Goal: Navigation & Orientation: Find specific page/section

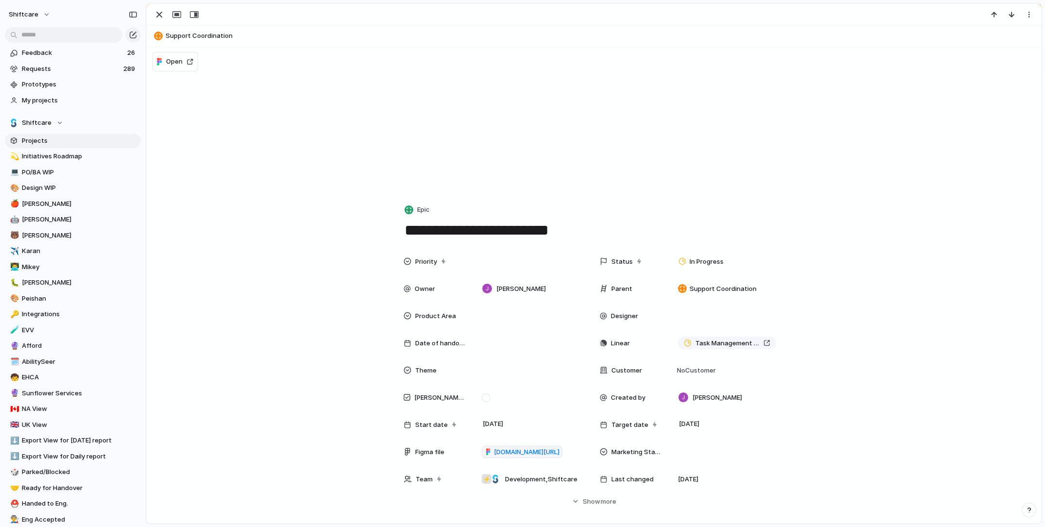
scroll to position [130, 0]
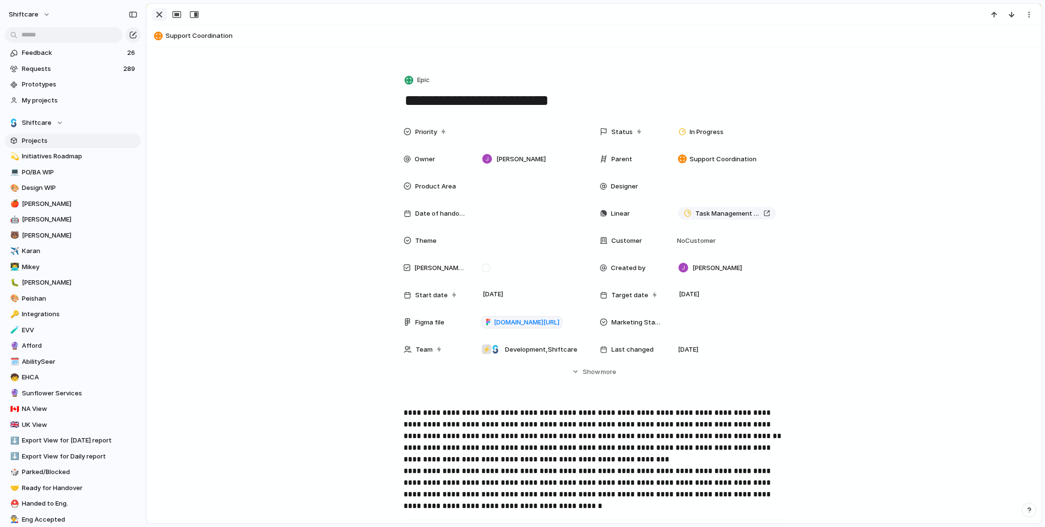
click at [160, 14] on div "button" at bounding box center [160, 15] width 12 height 12
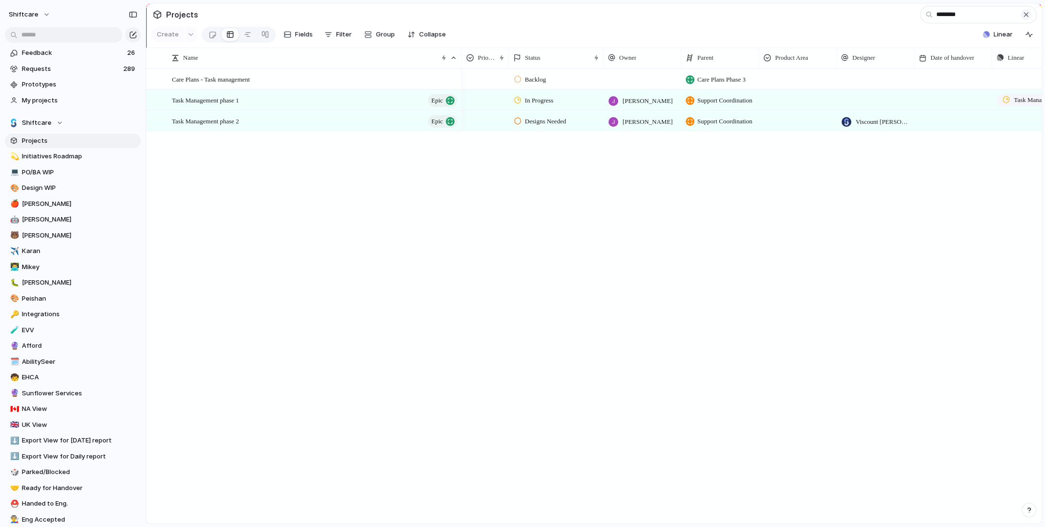
click at [1027, 14] on div "button" at bounding box center [1027, 15] width 8 height 8
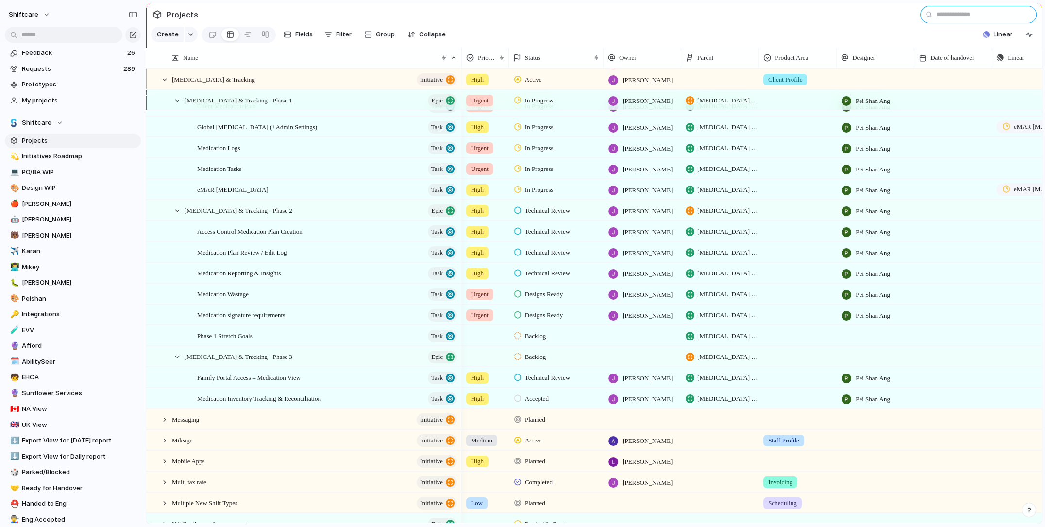
scroll to position [890, 0]
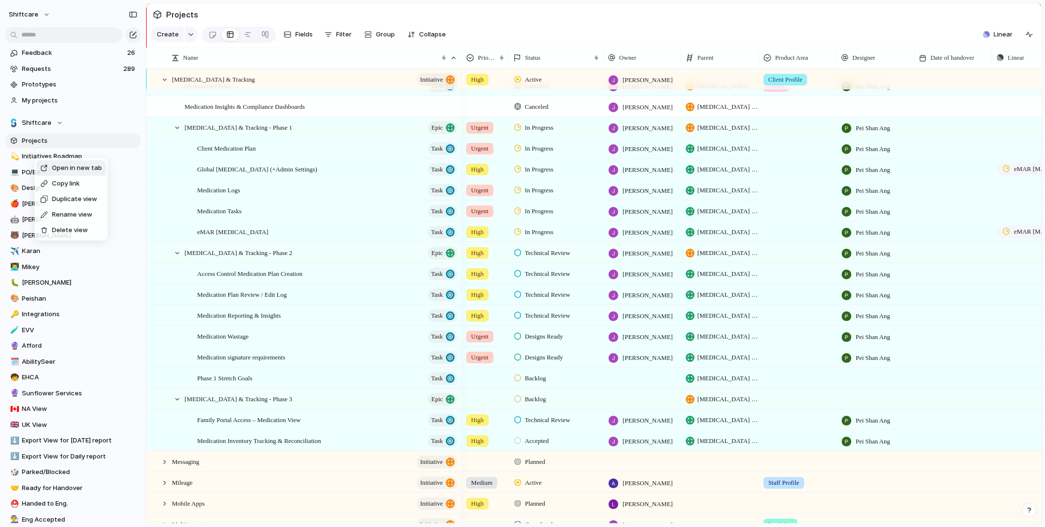
click at [46, 163] on div "Open in new tab" at bounding box center [71, 168] width 62 height 10
click at [28, 157] on span "Initiatives Roadmap" at bounding box center [80, 157] width 116 height 10
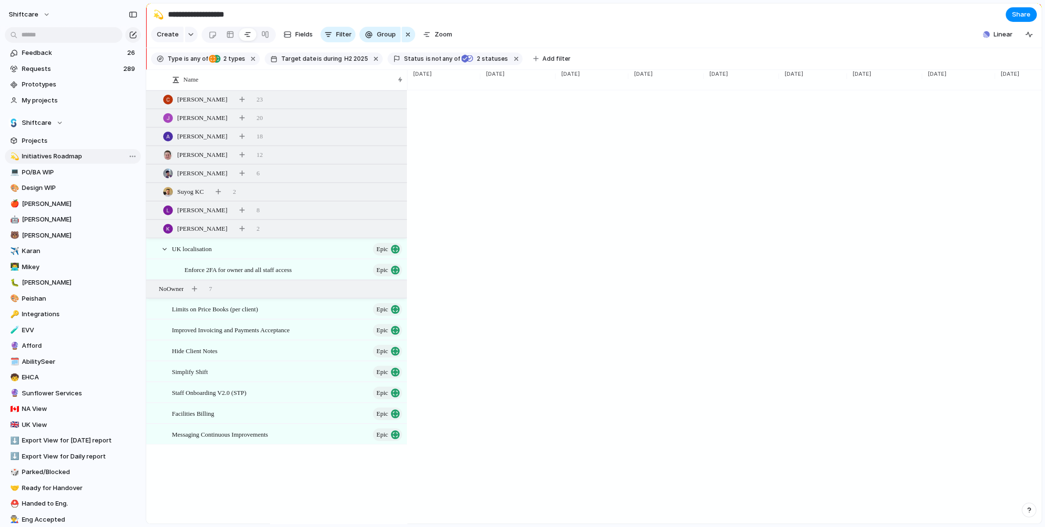
scroll to position [0, 2386]
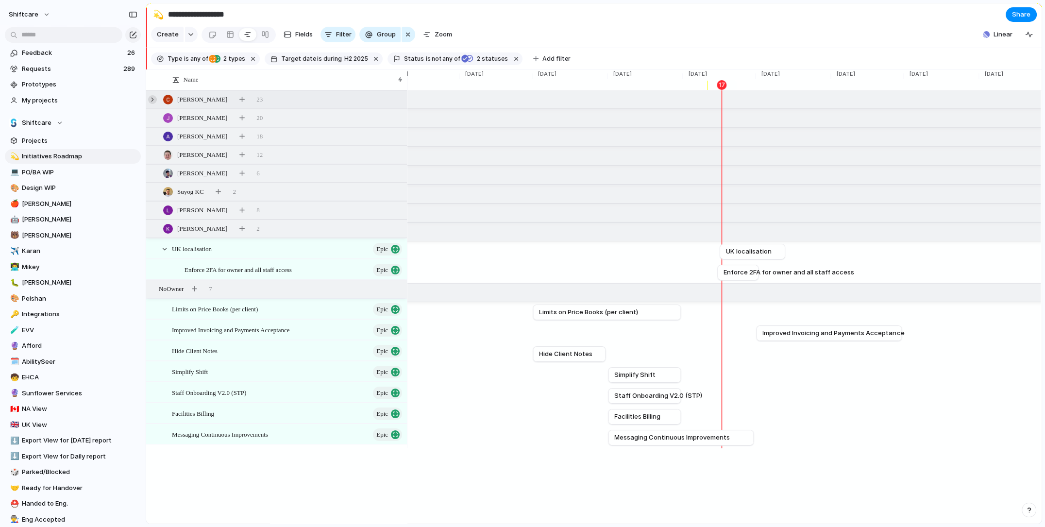
click at [152, 95] on div at bounding box center [152, 99] width 9 height 9
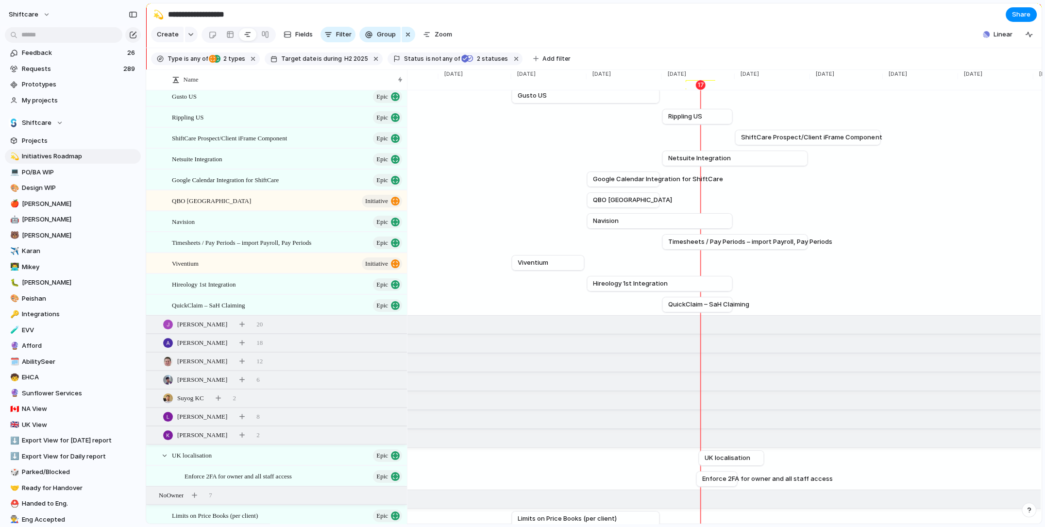
scroll to position [202, 0]
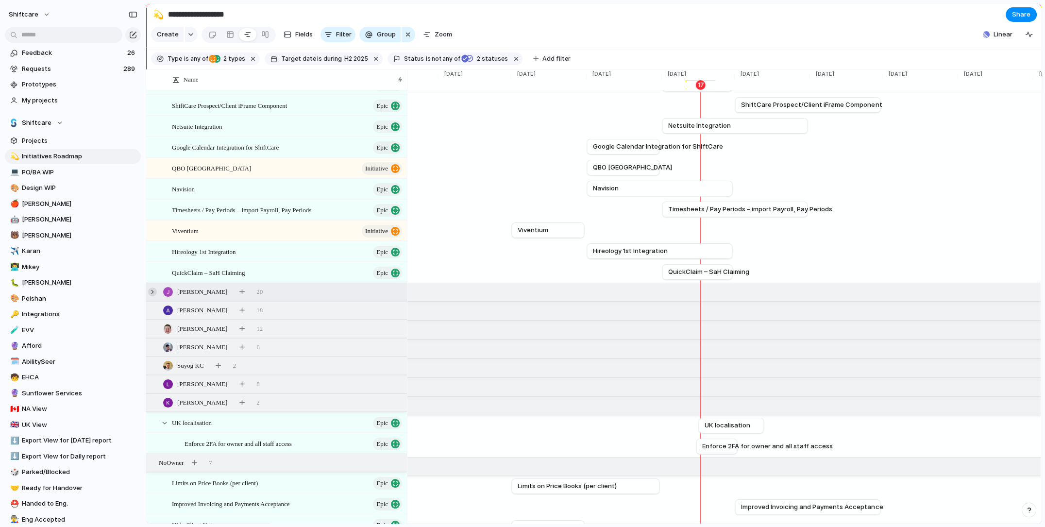
click at [151, 295] on div at bounding box center [152, 292] width 9 height 9
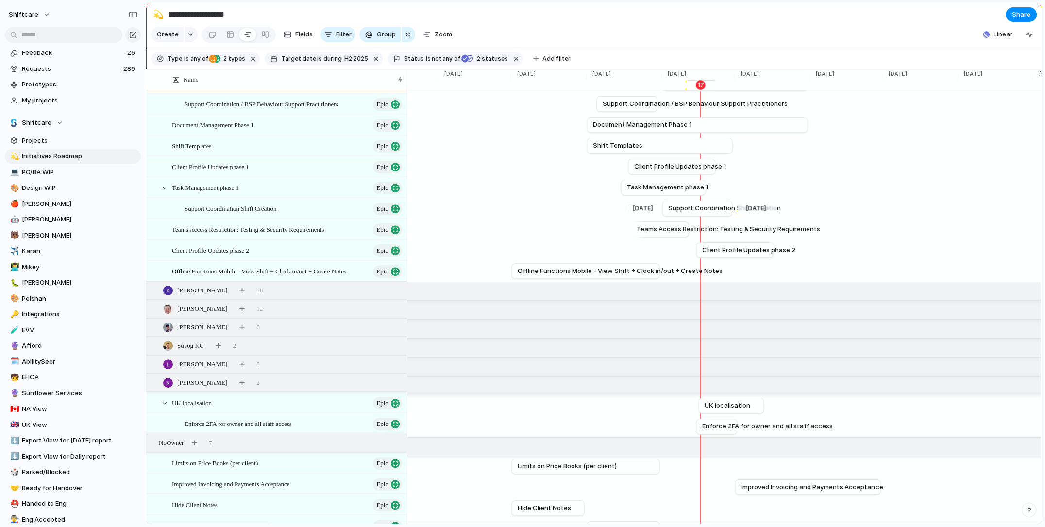
scroll to position [661, 0]
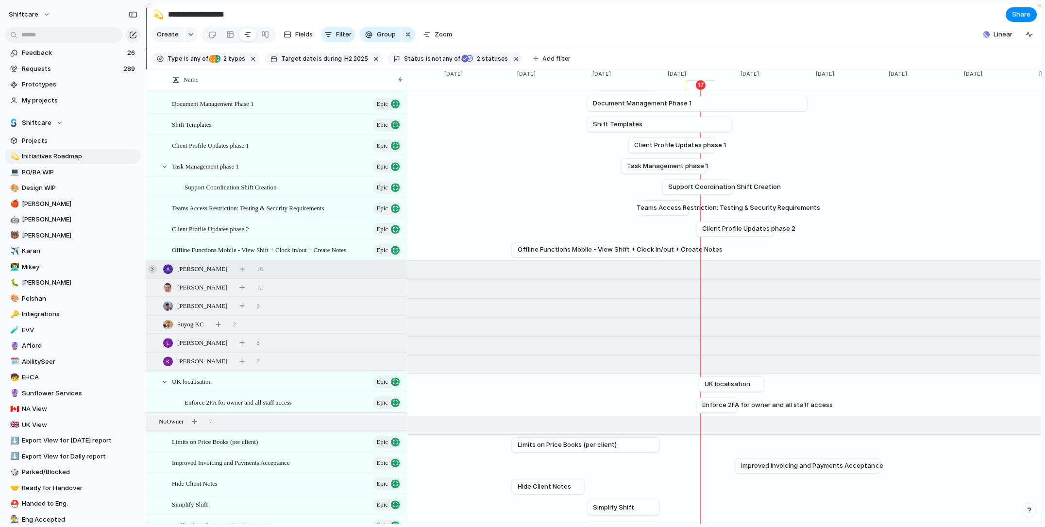
click at [156, 268] on div at bounding box center [152, 269] width 9 height 9
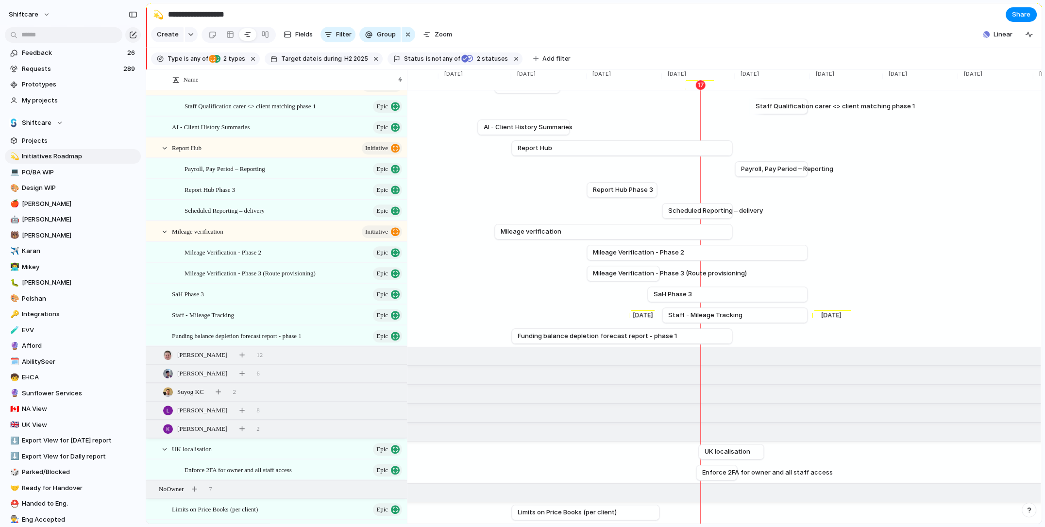
scroll to position [975, 0]
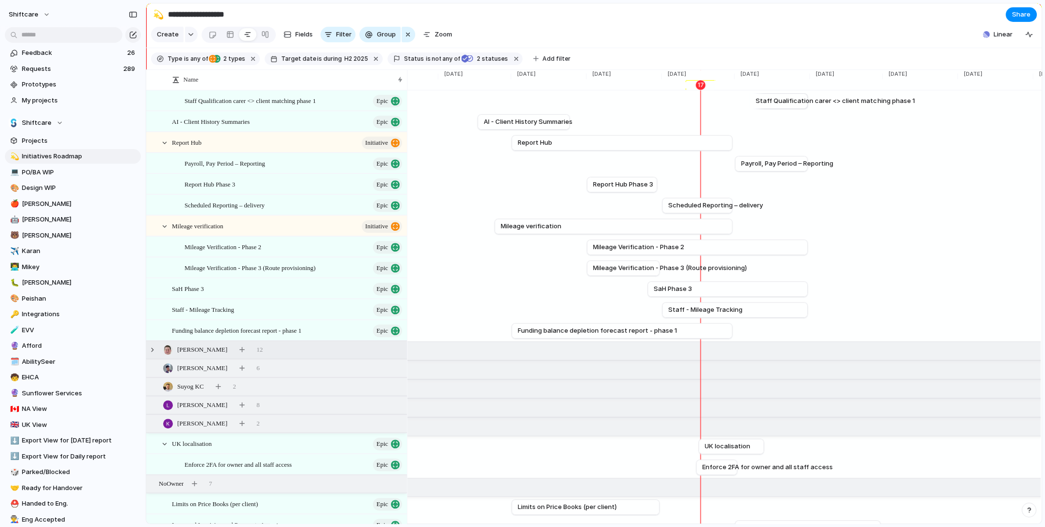
click at [148, 345] on div "[PERSON_NAME] 12" at bounding box center [277, 349] width 263 height 17
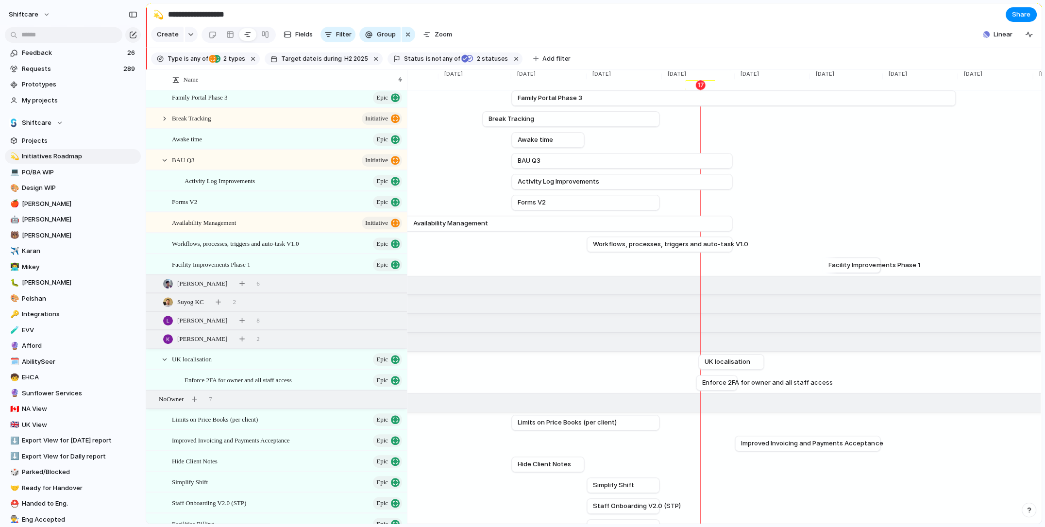
scroll to position [1268, 0]
click at [153, 318] on div at bounding box center [152, 321] width 9 height 9
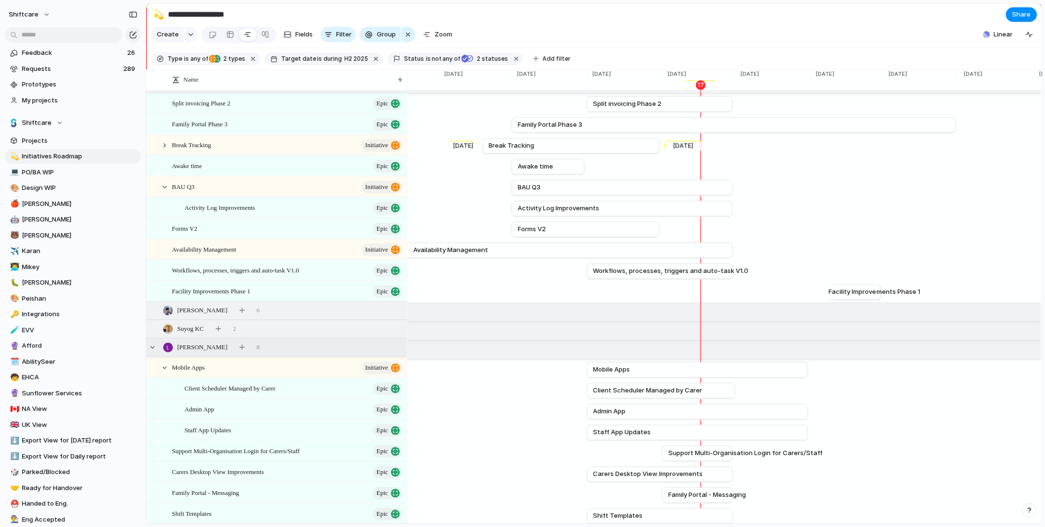
scroll to position [1248, 0]
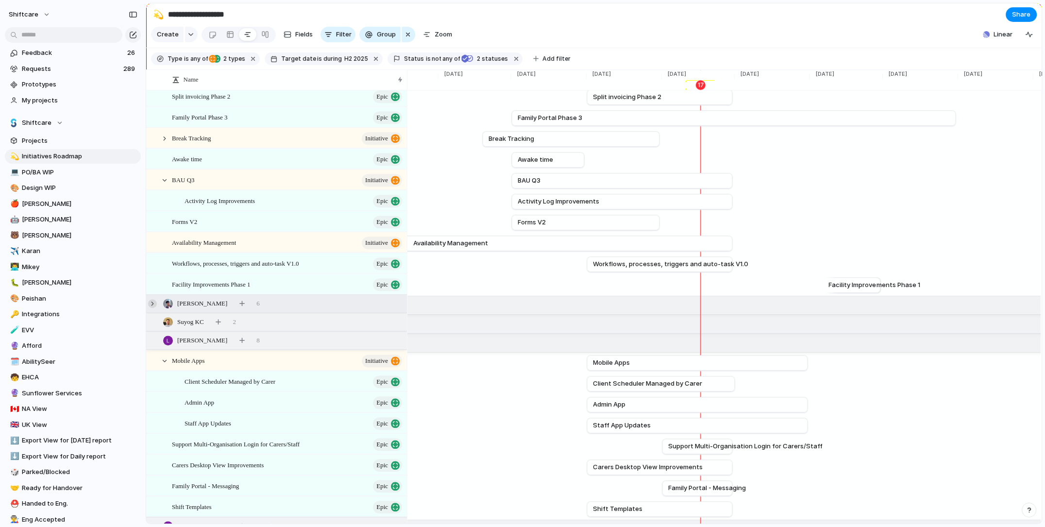
click at [148, 304] on div "[PERSON_NAME] 6" at bounding box center [277, 303] width 263 height 17
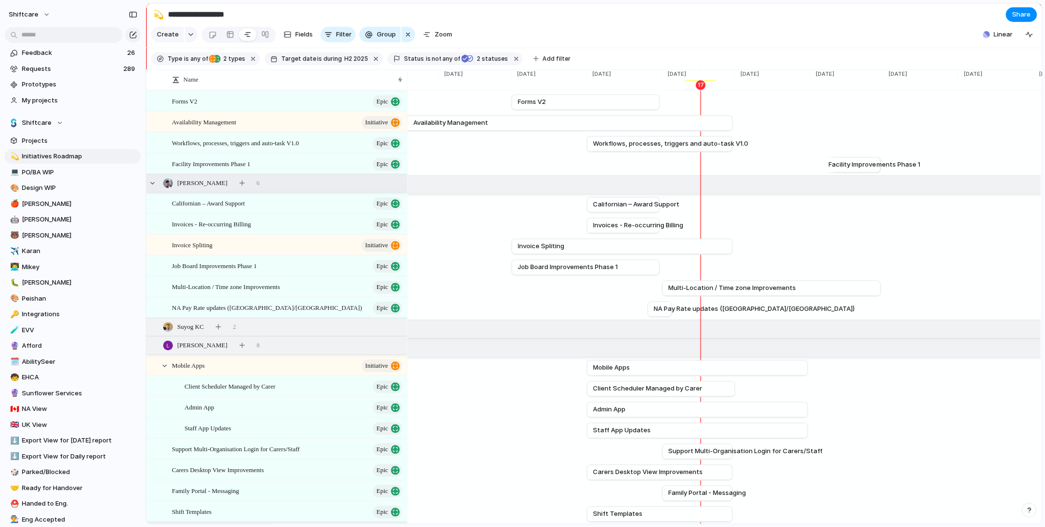
scroll to position [1372, 0]
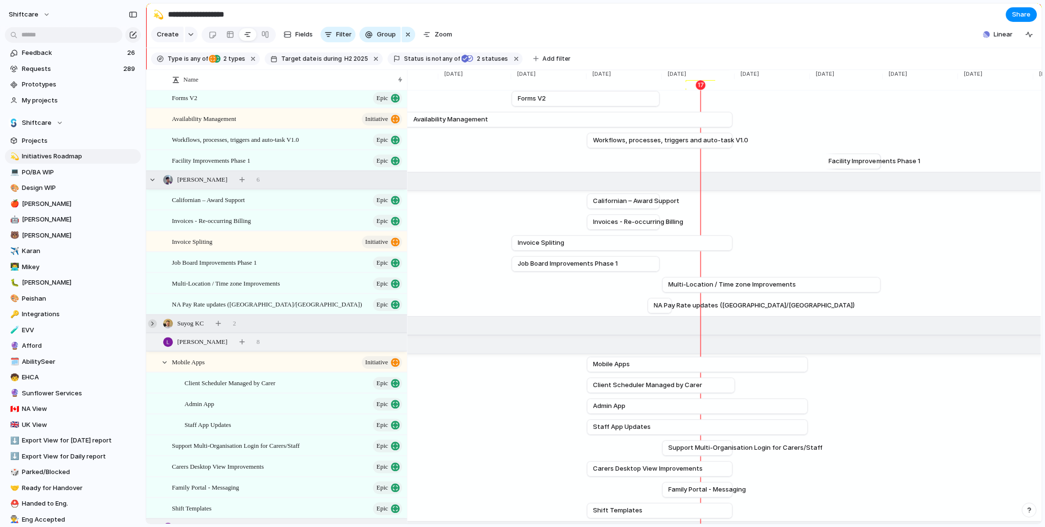
click at [154, 319] on div at bounding box center [152, 323] width 9 height 9
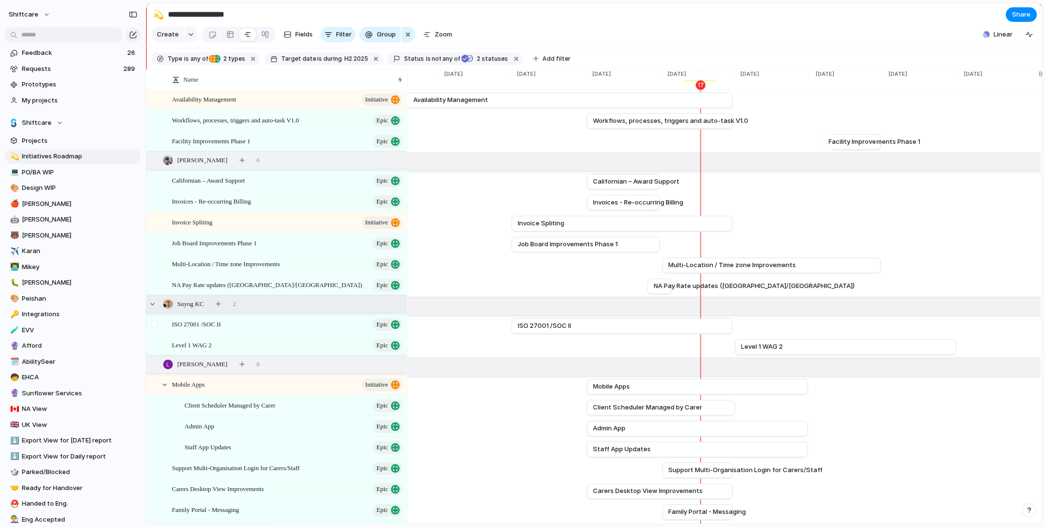
scroll to position [1392, 0]
click at [30, 221] on span "[PERSON_NAME]" at bounding box center [80, 220] width 116 height 10
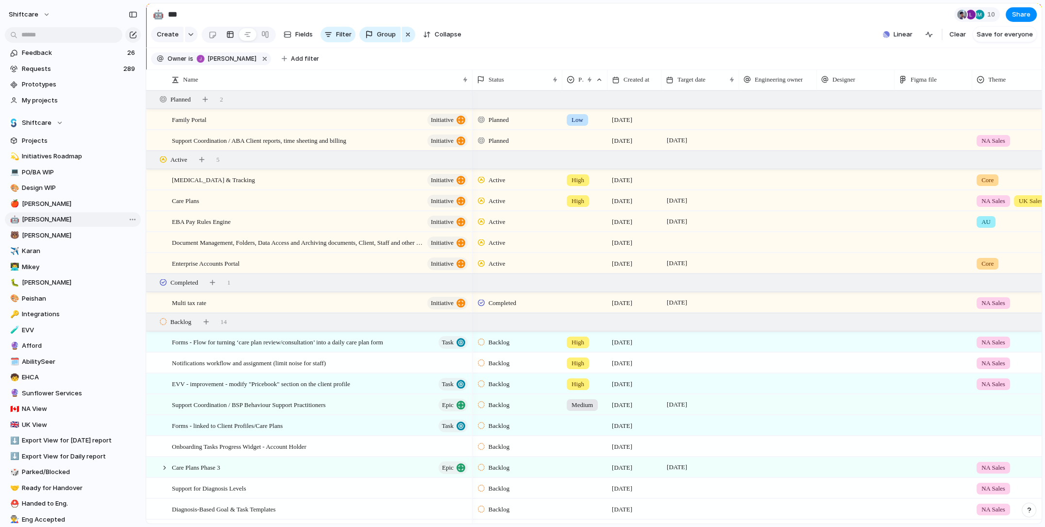
type input "***"
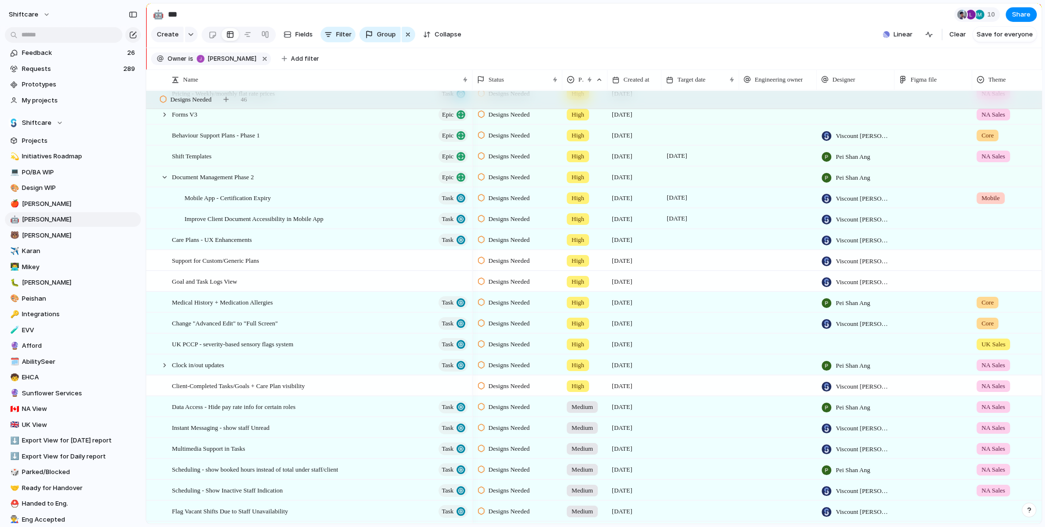
scroll to position [987, 0]
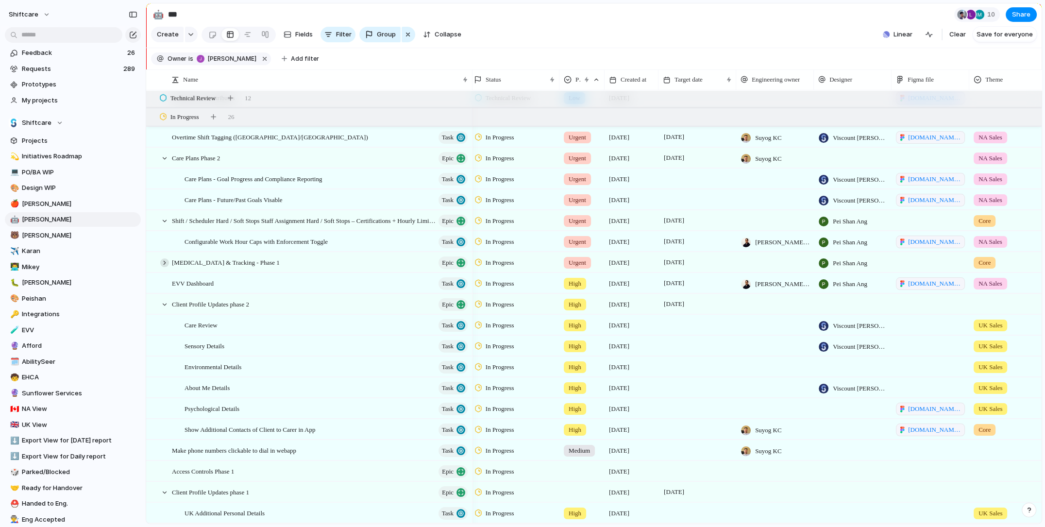
click at [167, 263] on div at bounding box center [164, 262] width 9 height 9
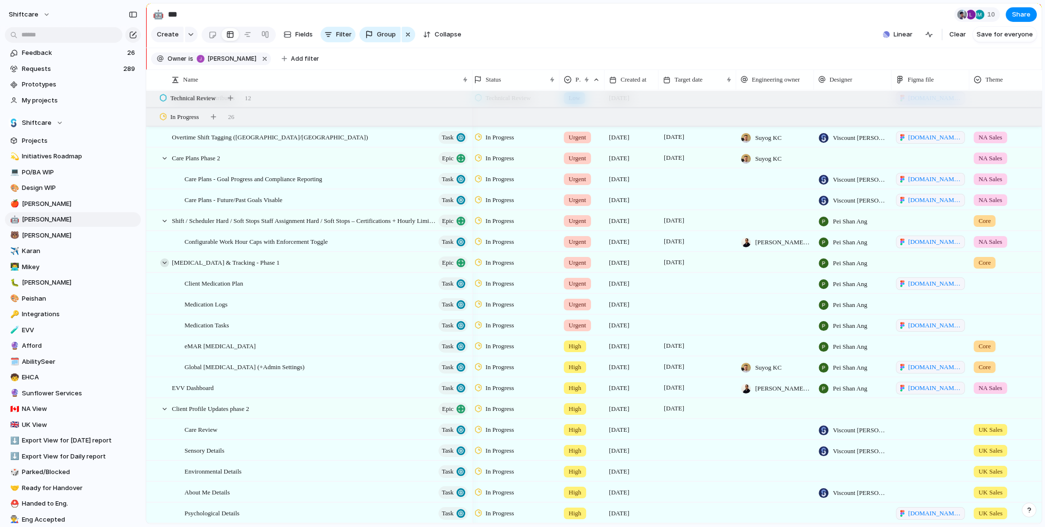
click at [167, 263] on div at bounding box center [164, 262] width 9 height 9
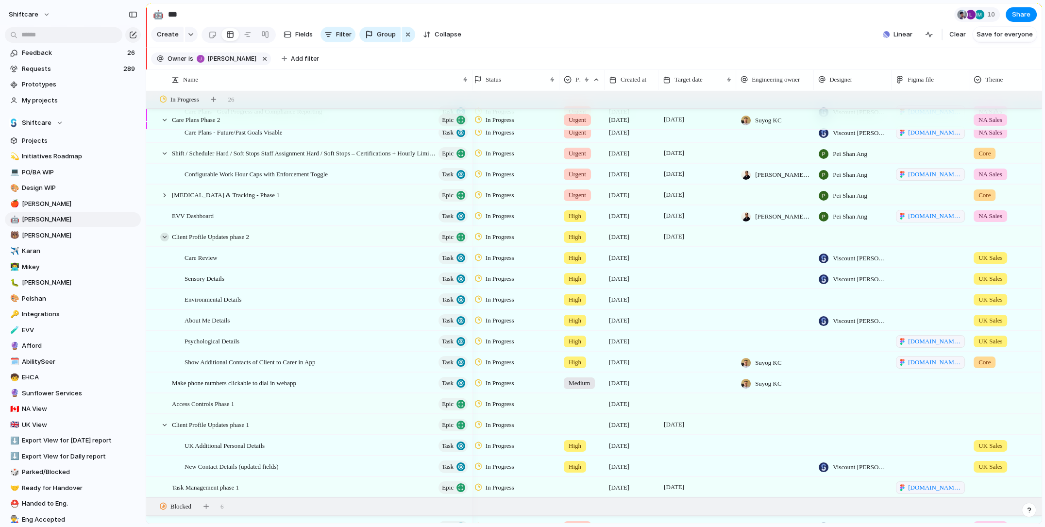
click at [167, 236] on div at bounding box center [164, 237] width 9 height 9
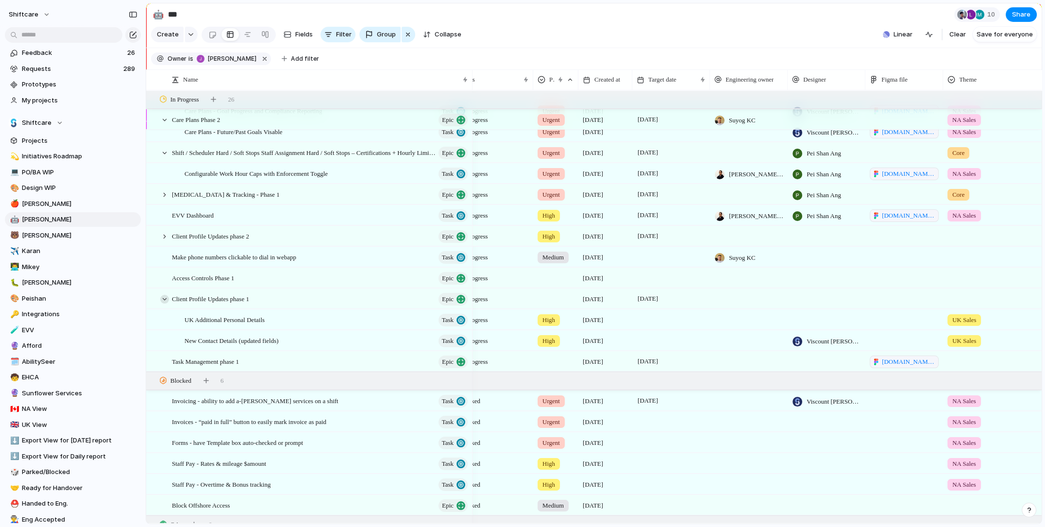
click at [166, 299] on div at bounding box center [164, 299] width 9 height 9
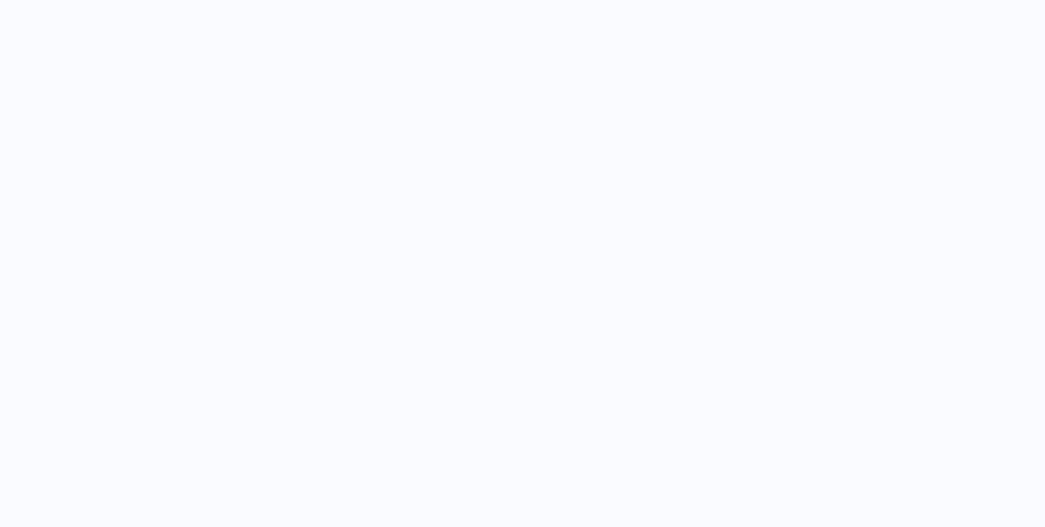
click at [146, 64] on div at bounding box center [522, 263] width 1045 height 527
click at [340, 40] on div at bounding box center [522, 263] width 1045 height 527
